Goal: Information Seeking & Learning: Check status

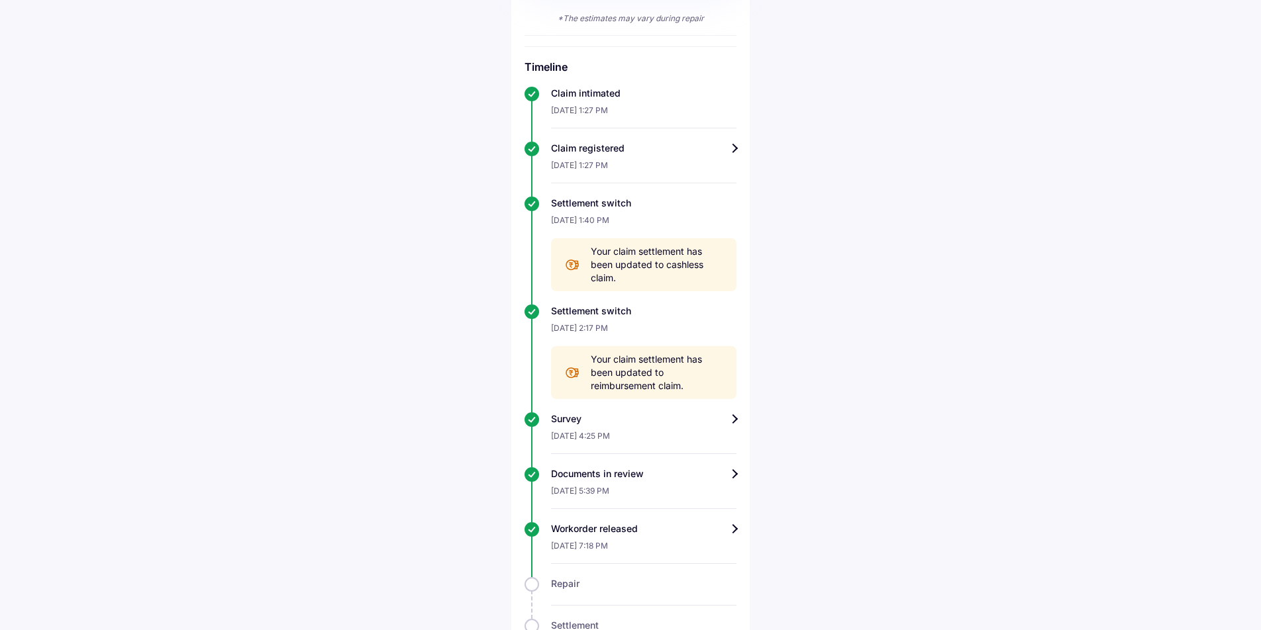
scroll to position [472, 0]
click at [734, 420] on div "Survey" at bounding box center [643, 417] width 185 height 13
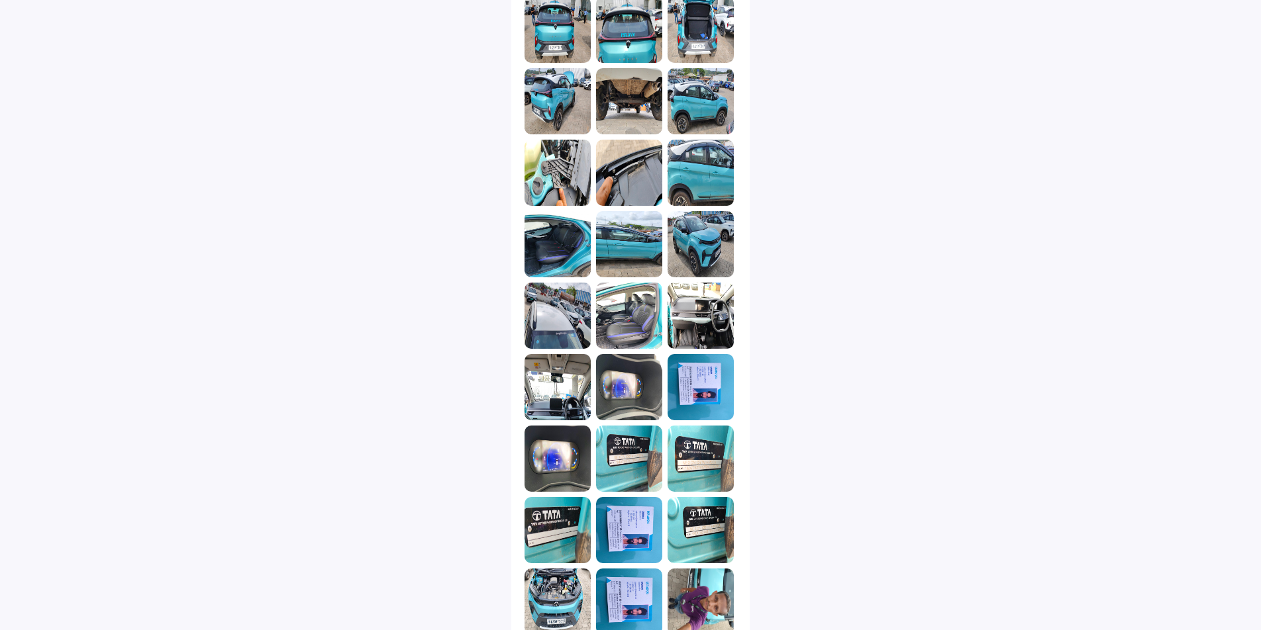
scroll to position [827, 0]
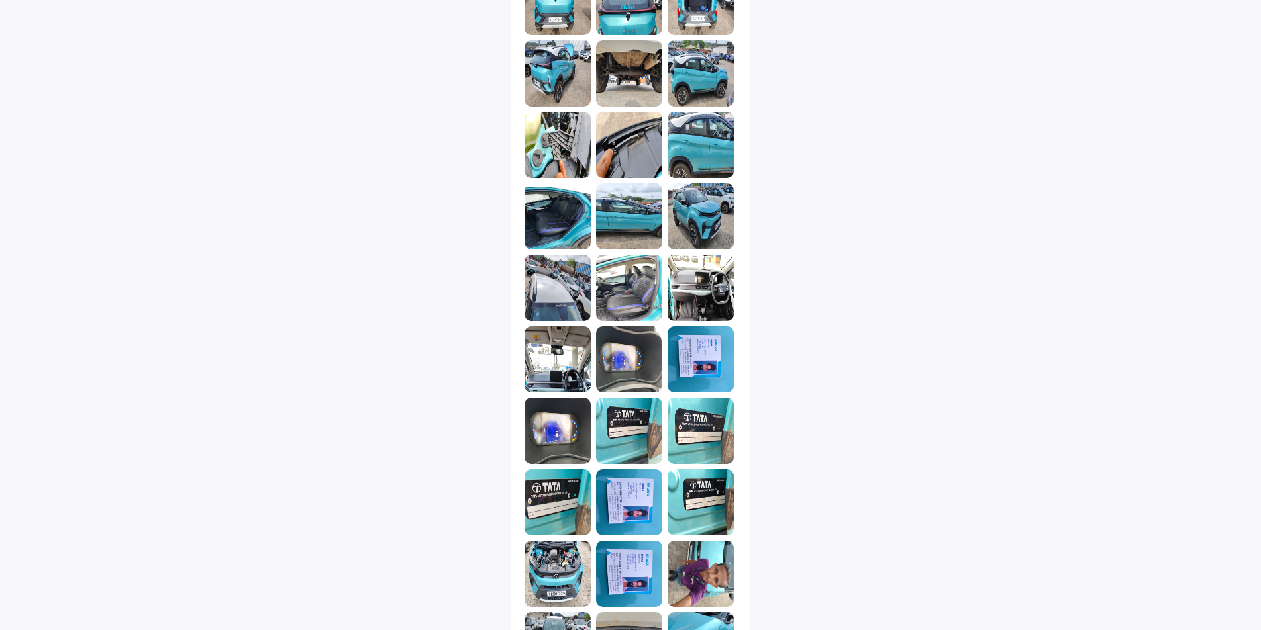
click at [708, 357] on img at bounding box center [700, 359] width 66 height 66
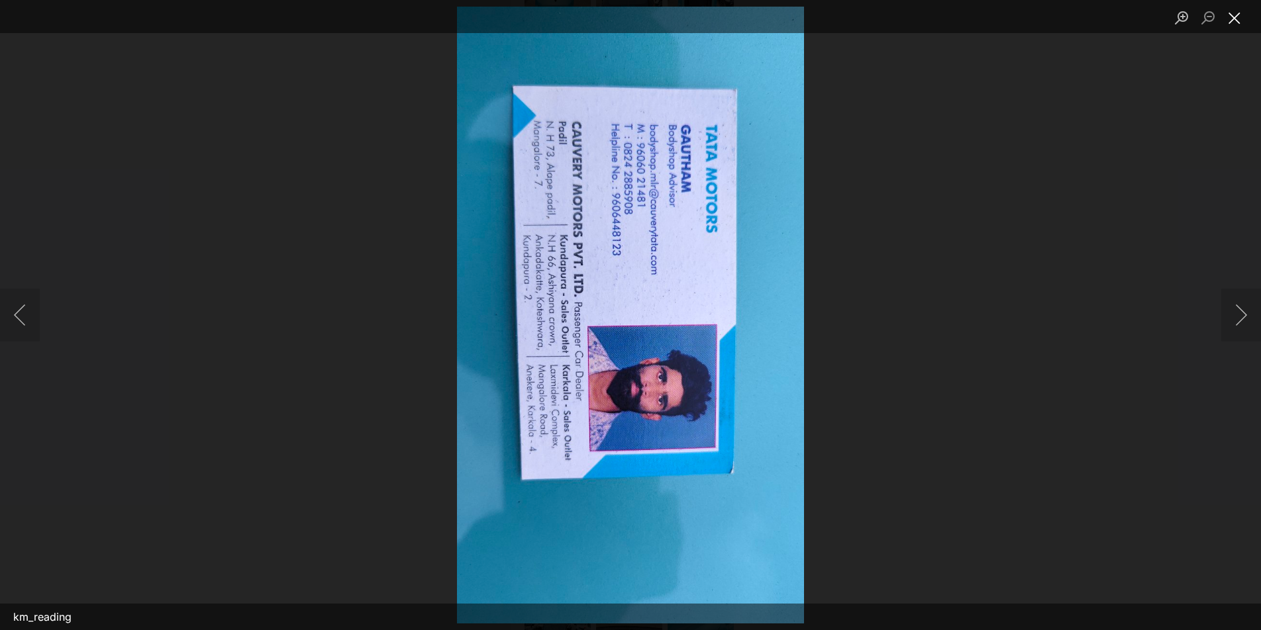
click at [1236, 16] on button "Close lightbox" at bounding box center [1234, 17] width 26 height 23
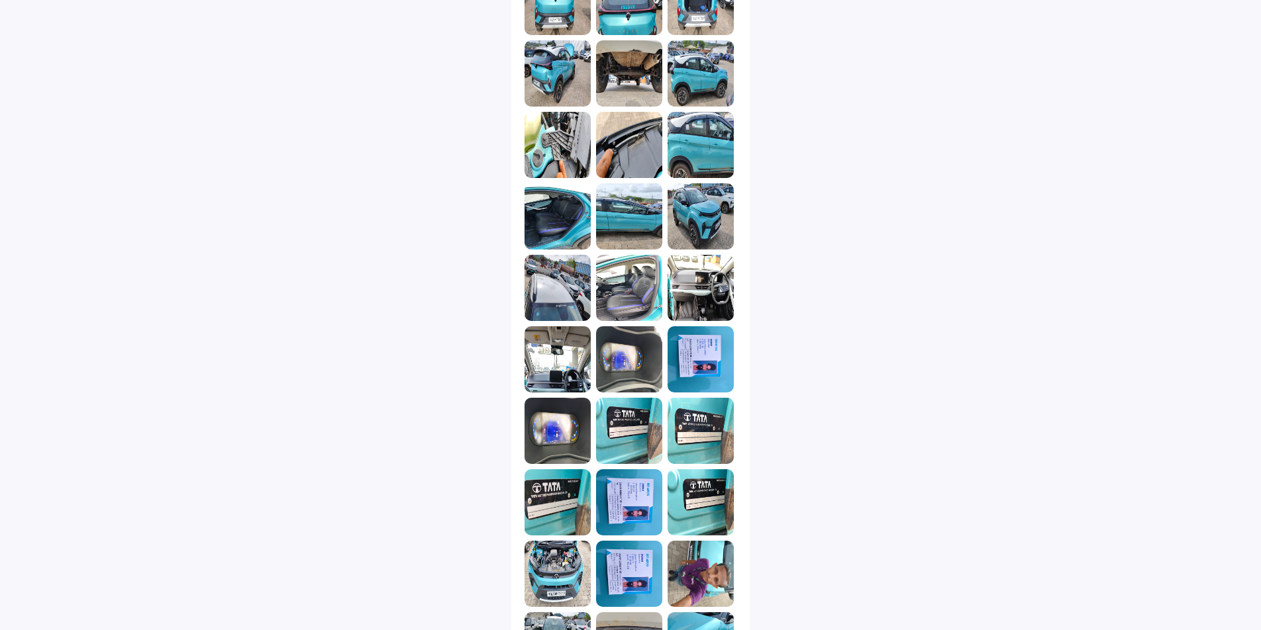
click at [632, 513] on img at bounding box center [629, 502] width 66 height 66
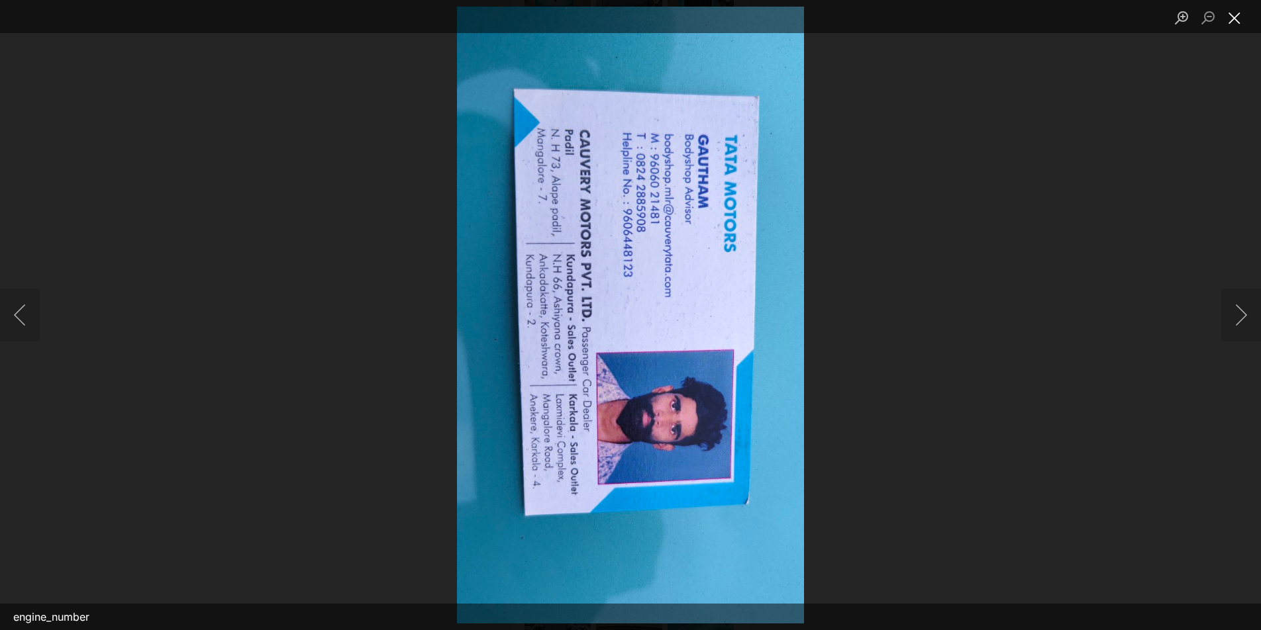
click at [1236, 17] on button "Close lightbox" at bounding box center [1234, 17] width 26 height 23
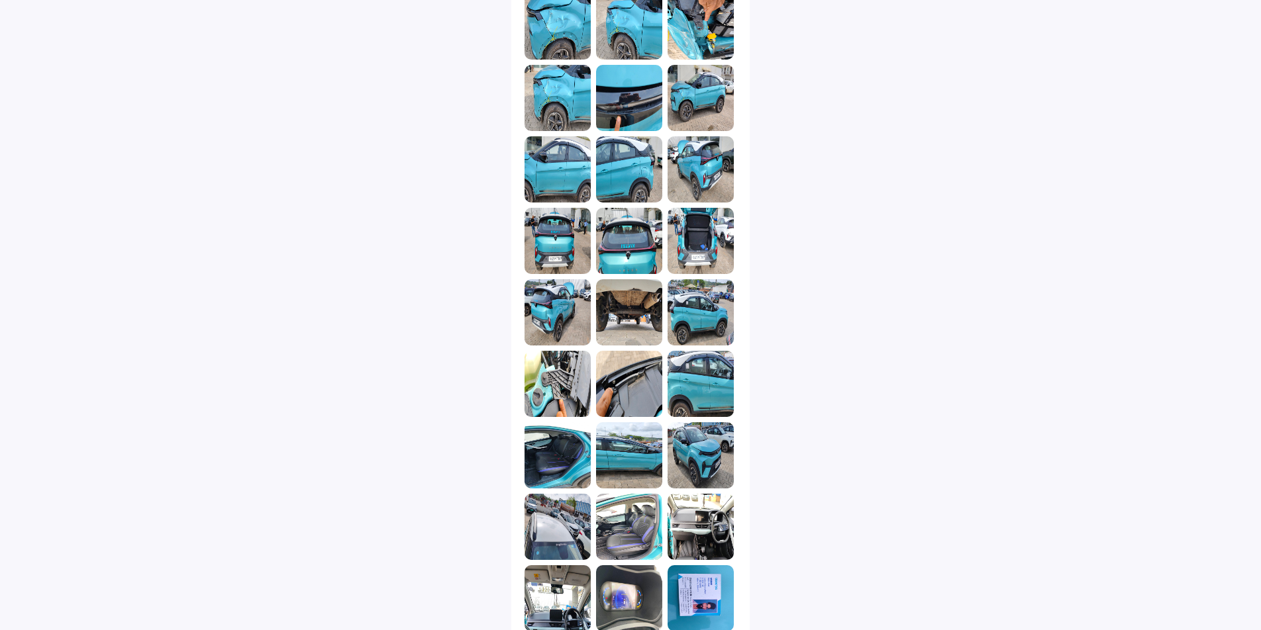
scroll to position [563, 0]
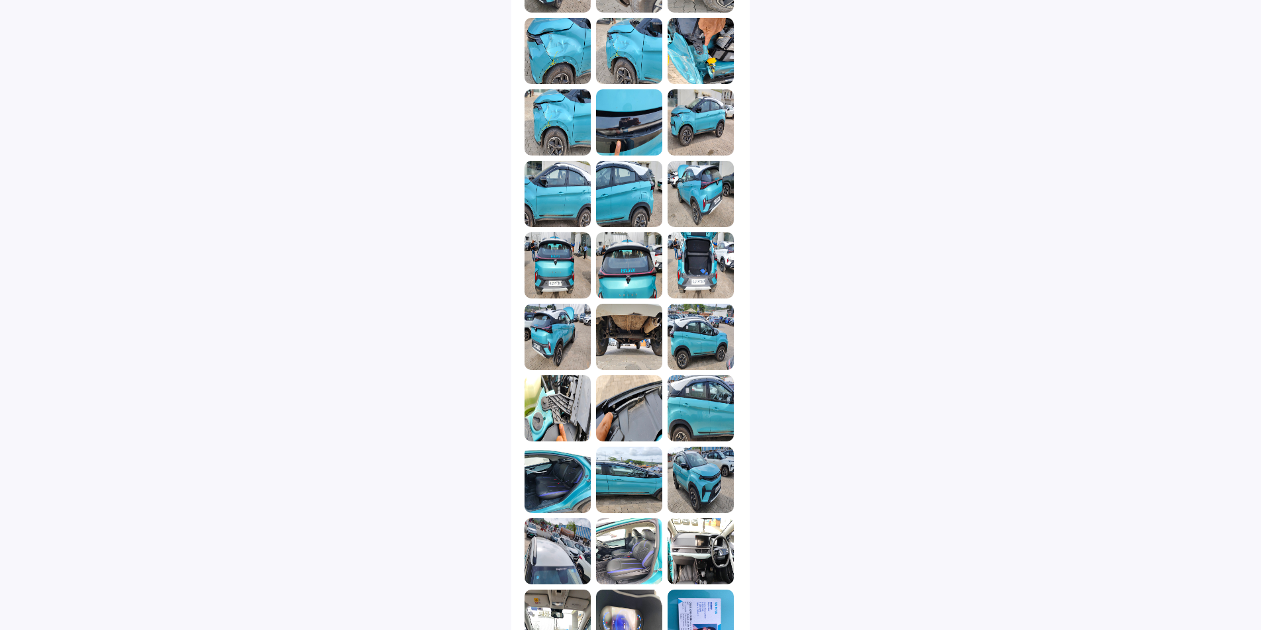
click at [700, 274] on img at bounding box center [700, 265] width 66 height 66
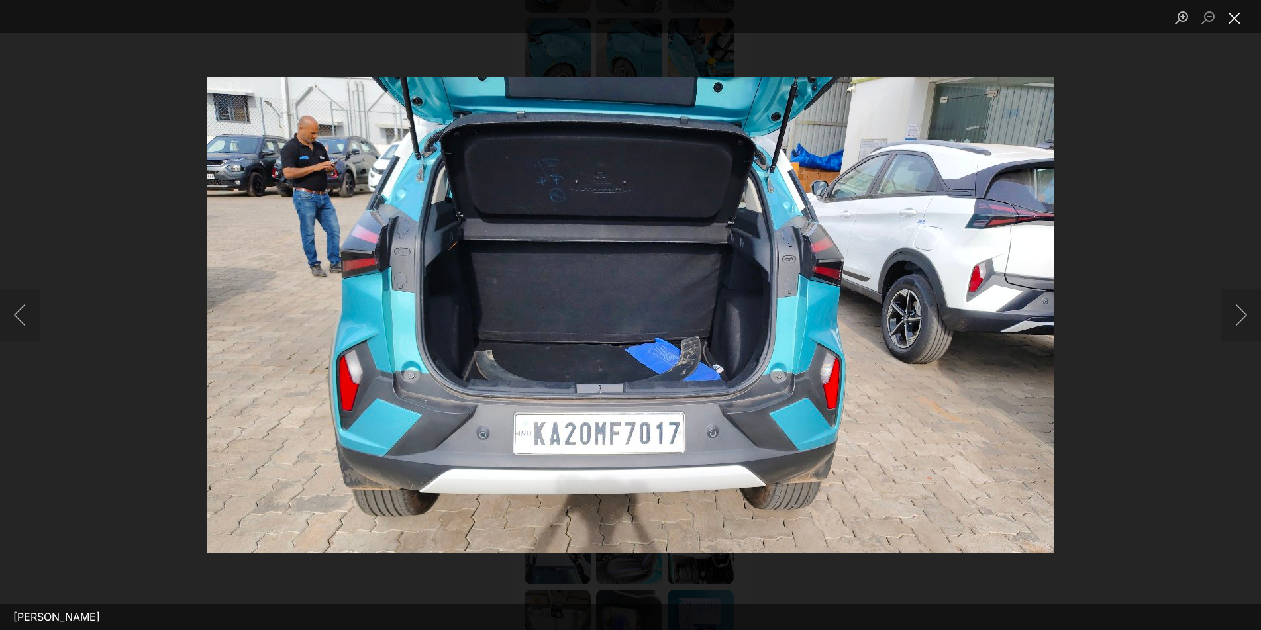
click at [1237, 18] on button "Close lightbox" at bounding box center [1234, 17] width 26 height 23
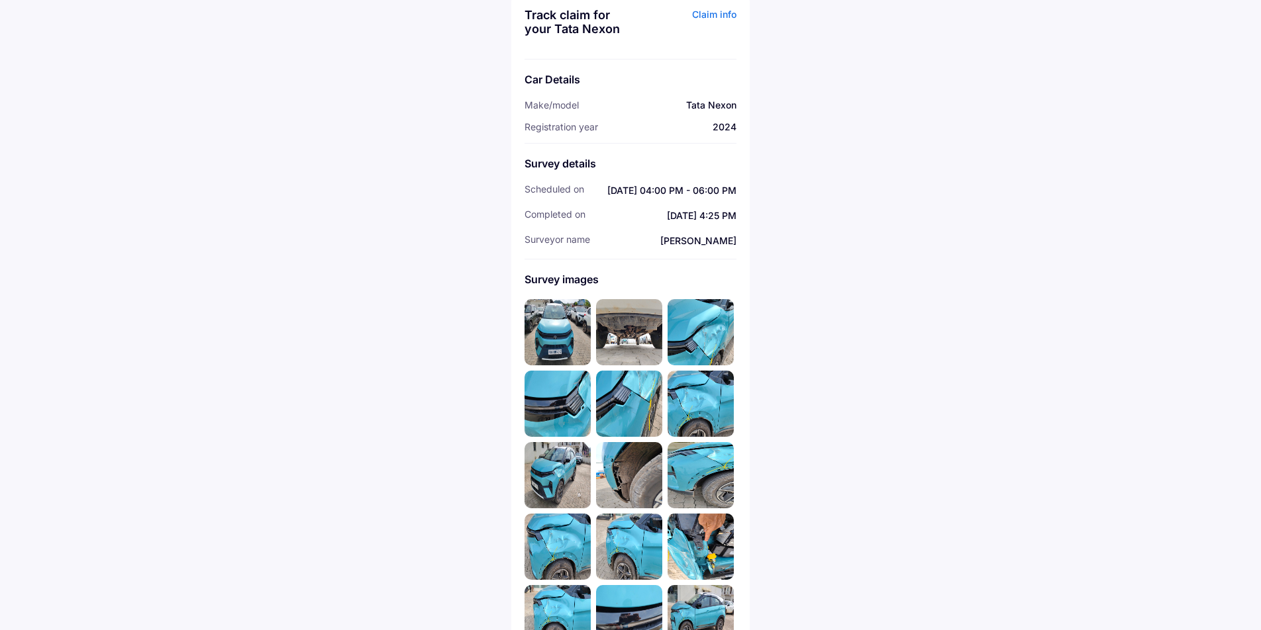
scroll to position [0, 0]
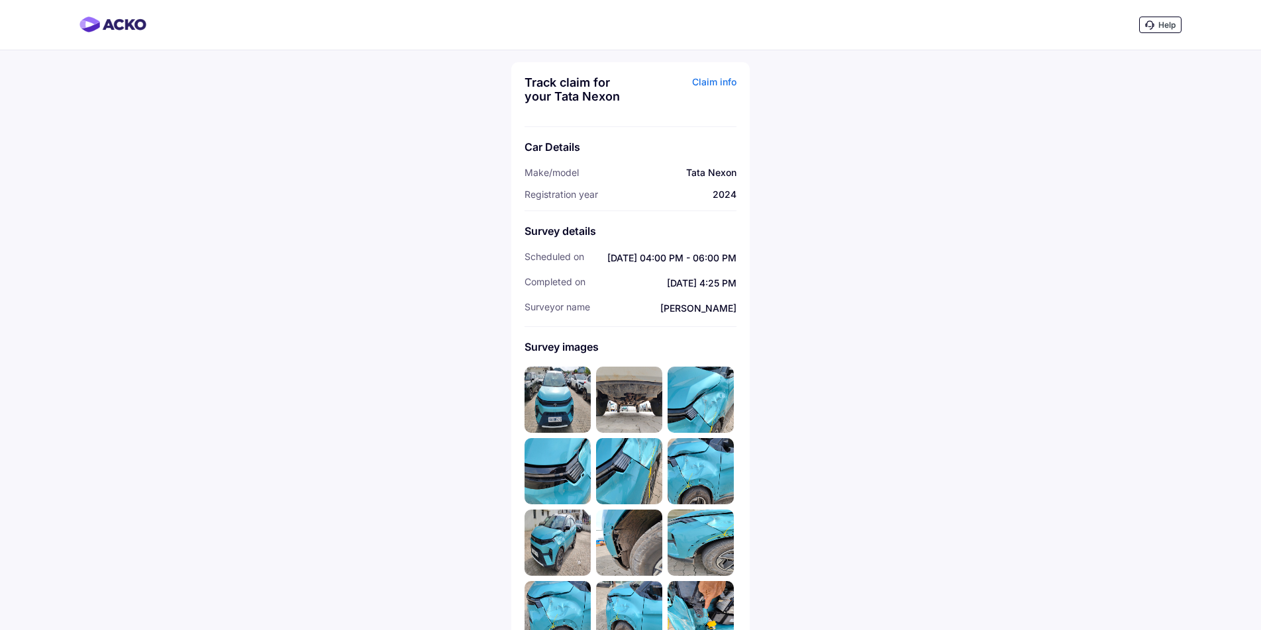
click at [633, 407] on img at bounding box center [629, 400] width 66 height 66
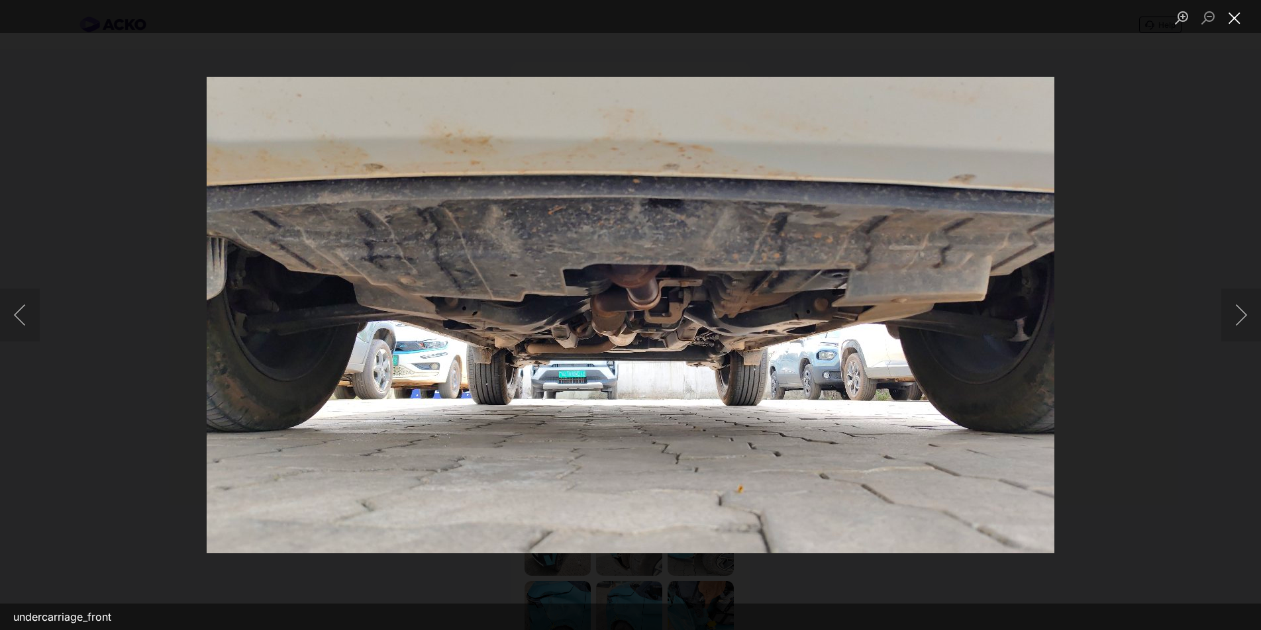
click at [1237, 20] on button "Close lightbox" at bounding box center [1234, 17] width 26 height 23
